Goal: Transaction & Acquisition: Purchase product/service

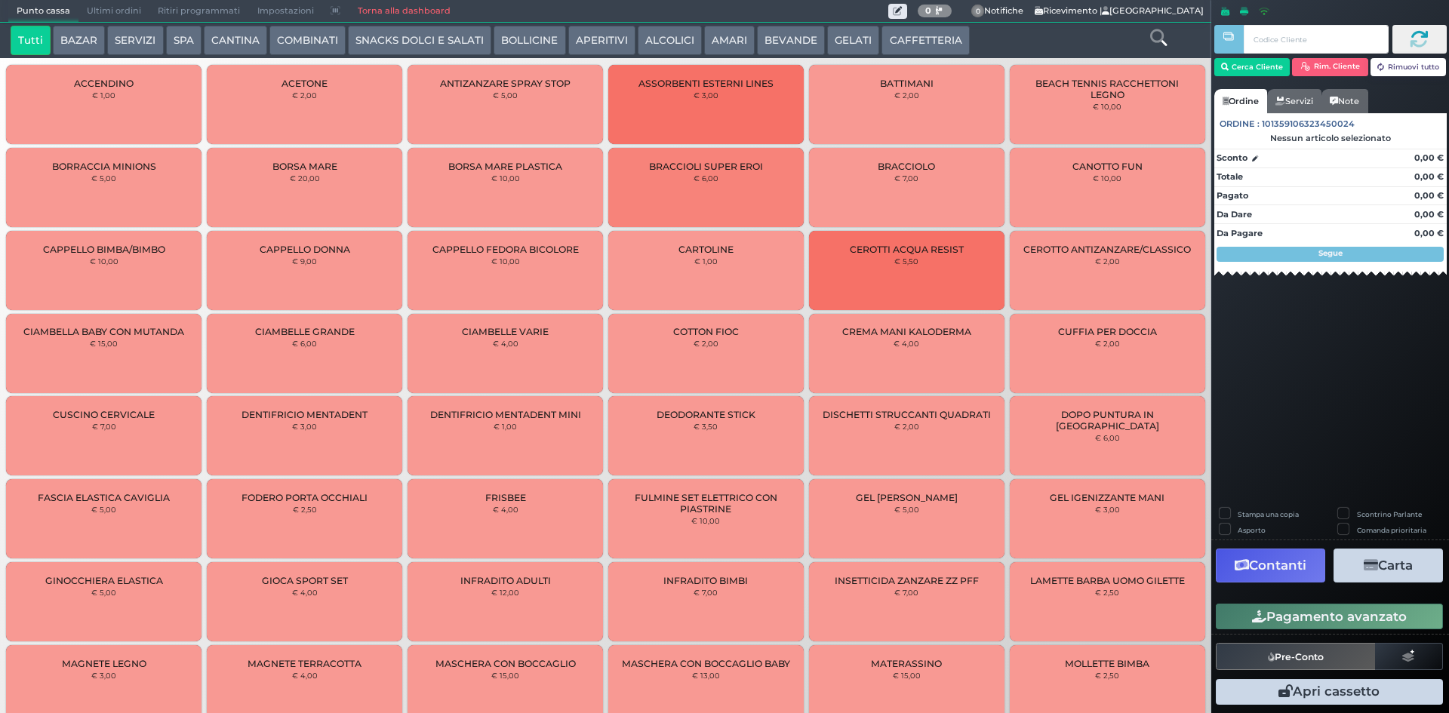
click at [722, 35] on button "AMARI" at bounding box center [729, 41] width 51 height 30
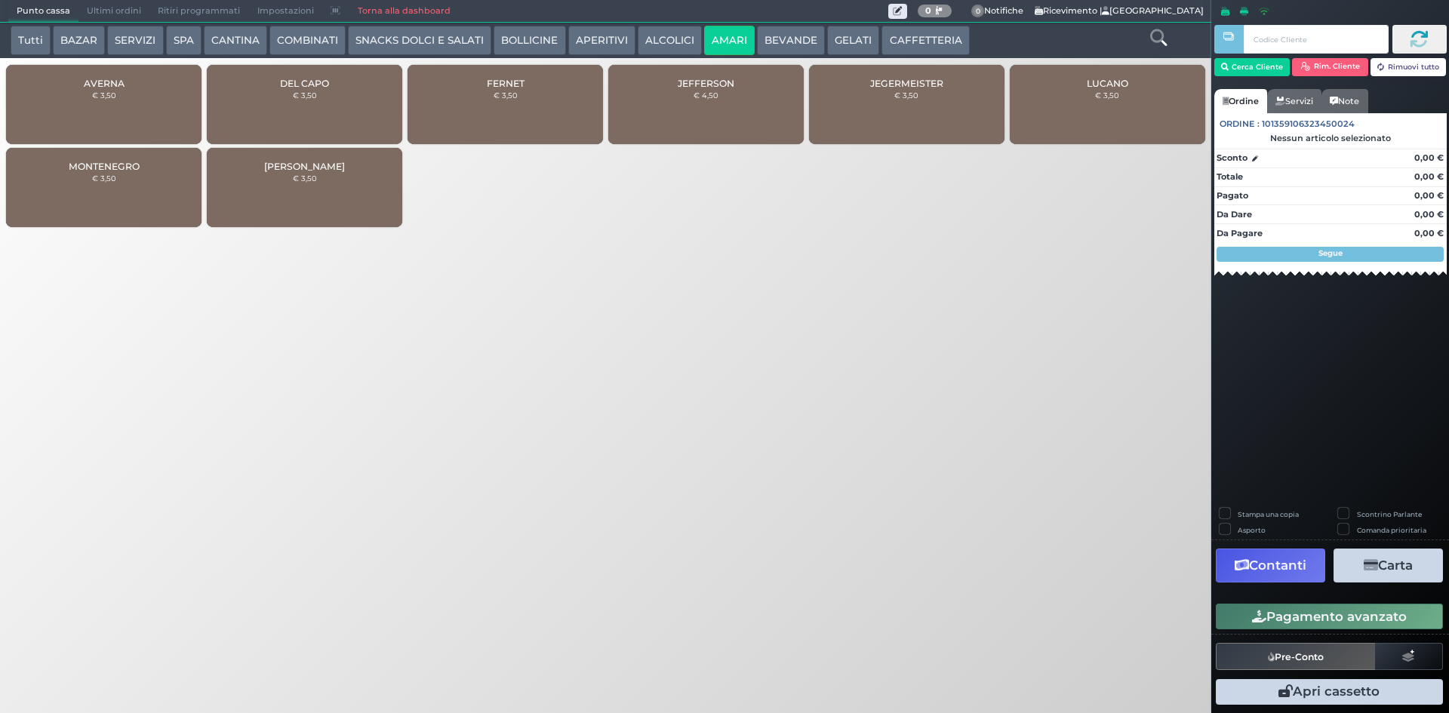
click at [308, 86] on span "DEL CAPO" at bounding box center [304, 83] width 49 height 11
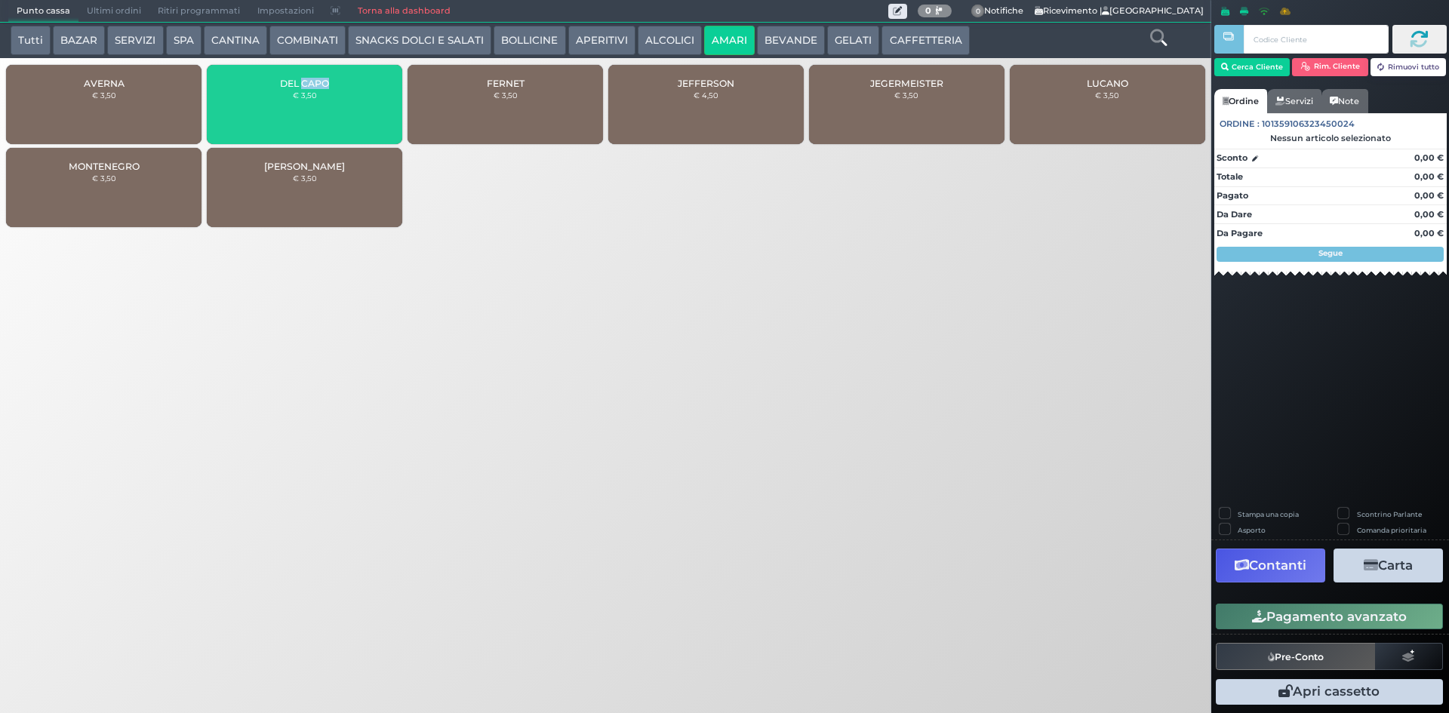
click at [308, 86] on span "DEL CAPO" at bounding box center [304, 83] width 49 height 11
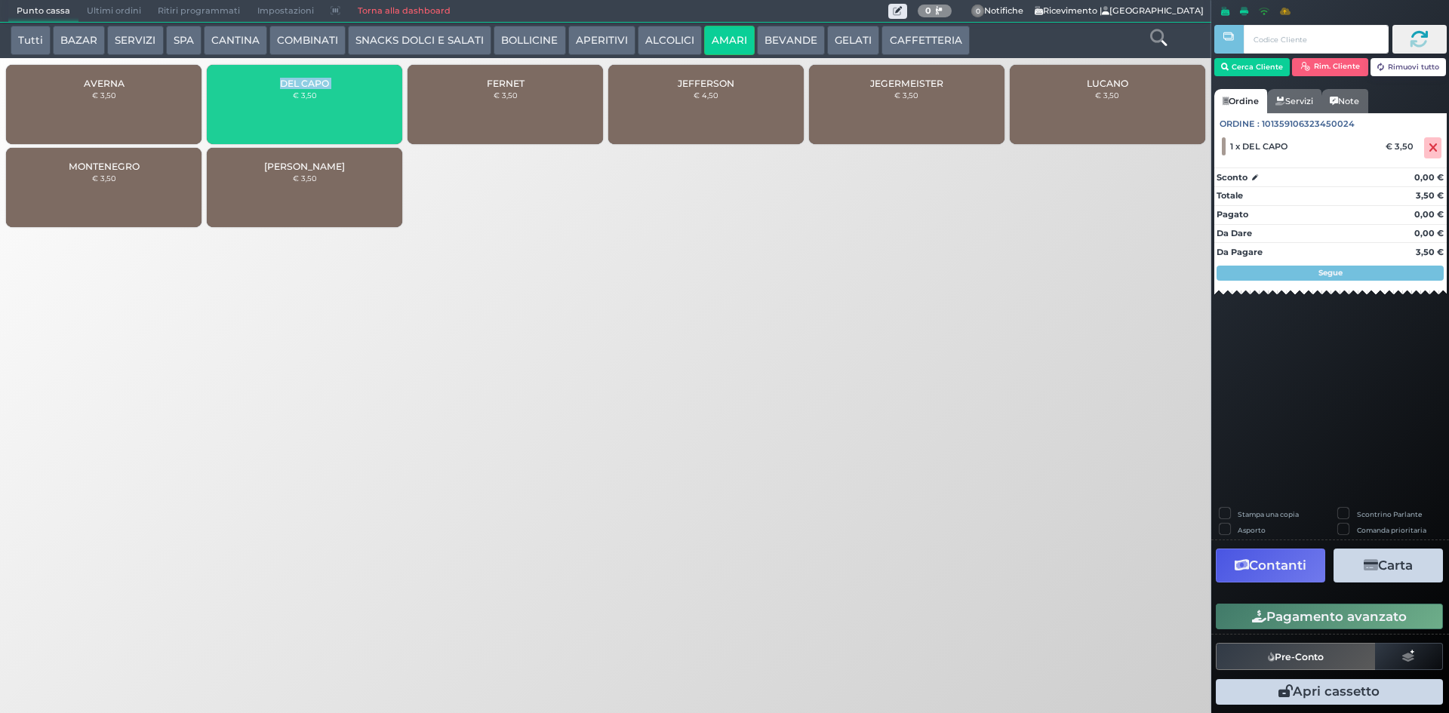
click at [308, 86] on span "DEL CAPO" at bounding box center [304, 83] width 49 height 11
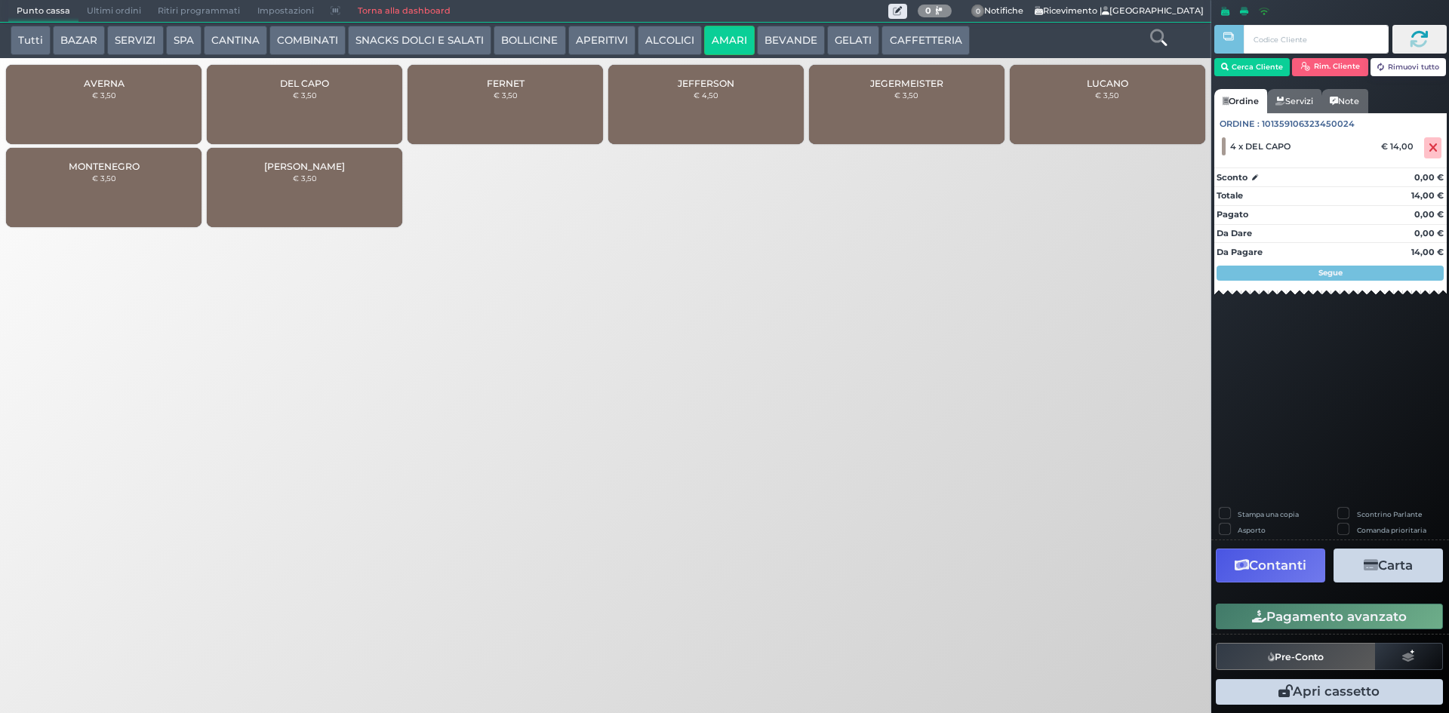
click at [1238, 512] on label "Stampa una copia" at bounding box center [1268, 514] width 61 height 10
checkbox input "true"
click at [1371, 563] on icon "button" at bounding box center [1371, 565] width 14 height 13
